Goal: Navigation & Orientation: Find specific page/section

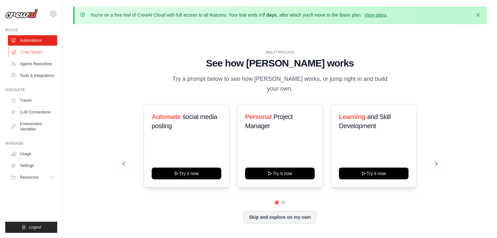
click at [29, 52] on link "Crew Studio" at bounding box center [32, 52] width 49 height 10
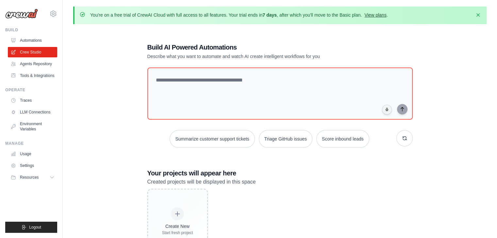
click at [375, 15] on link "View plans" at bounding box center [375, 14] width 22 height 5
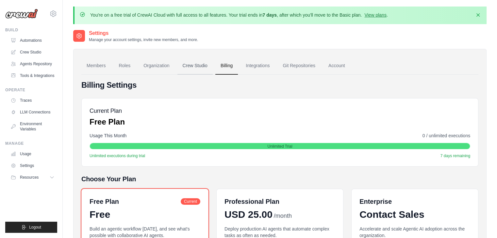
click at [193, 62] on link "Crew Studio" at bounding box center [194, 66] width 35 height 18
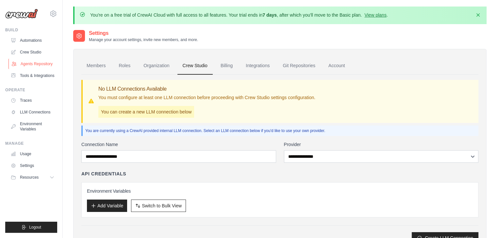
click at [40, 63] on link "Agents Repository" at bounding box center [32, 64] width 49 height 10
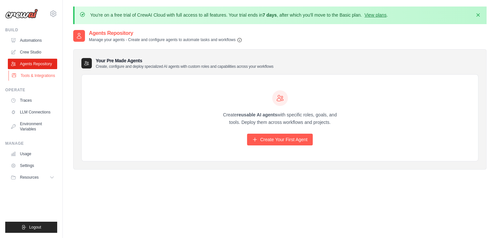
click at [35, 75] on link "Tools & Integrations" at bounding box center [32, 76] width 49 height 10
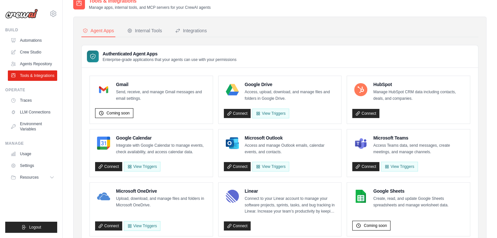
scroll to position [21, 0]
